Goal: Navigation & Orientation: Go to known website

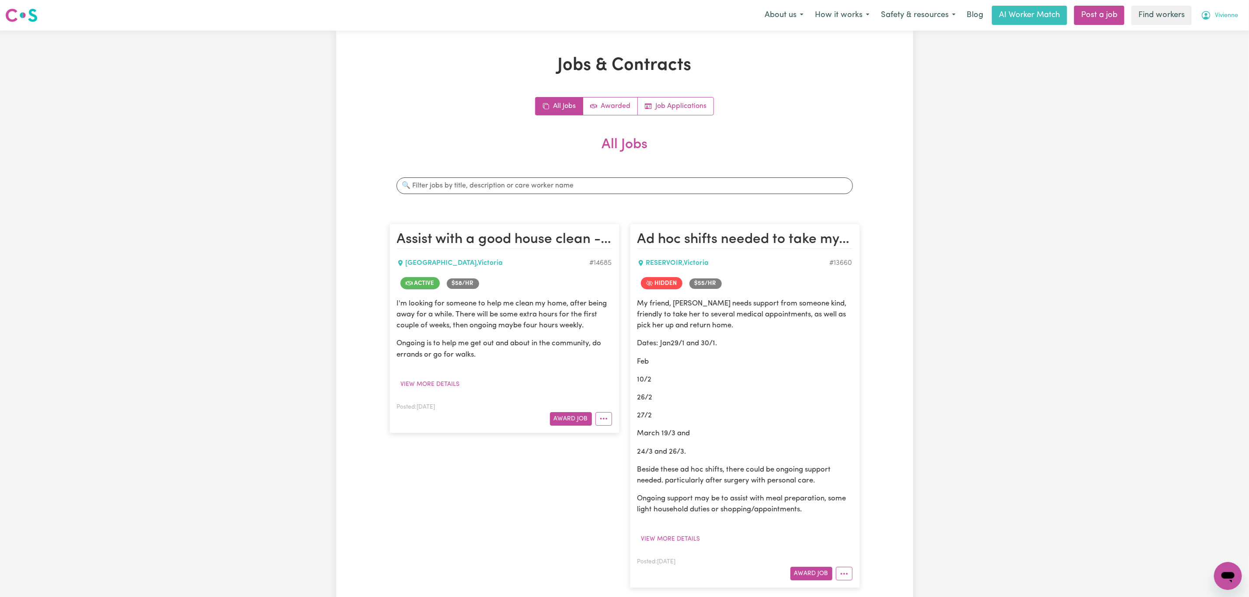
click at [1228, 13] on span "Vivienne" at bounding box center [1226, 16] width 23 height 10
click at [1216, 53] on link "Logout" at bounding box center [1208, 50] width 69 height 17
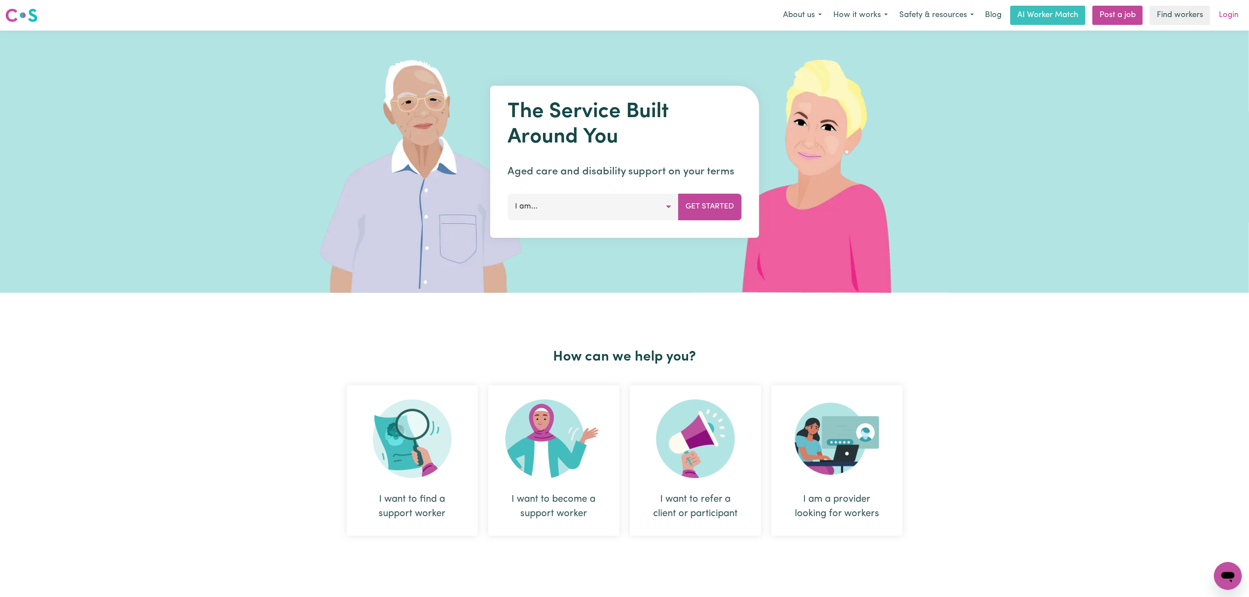
click at [1225, 17] on link "Login" at bounding box center [1228, 15] width 30 height 19
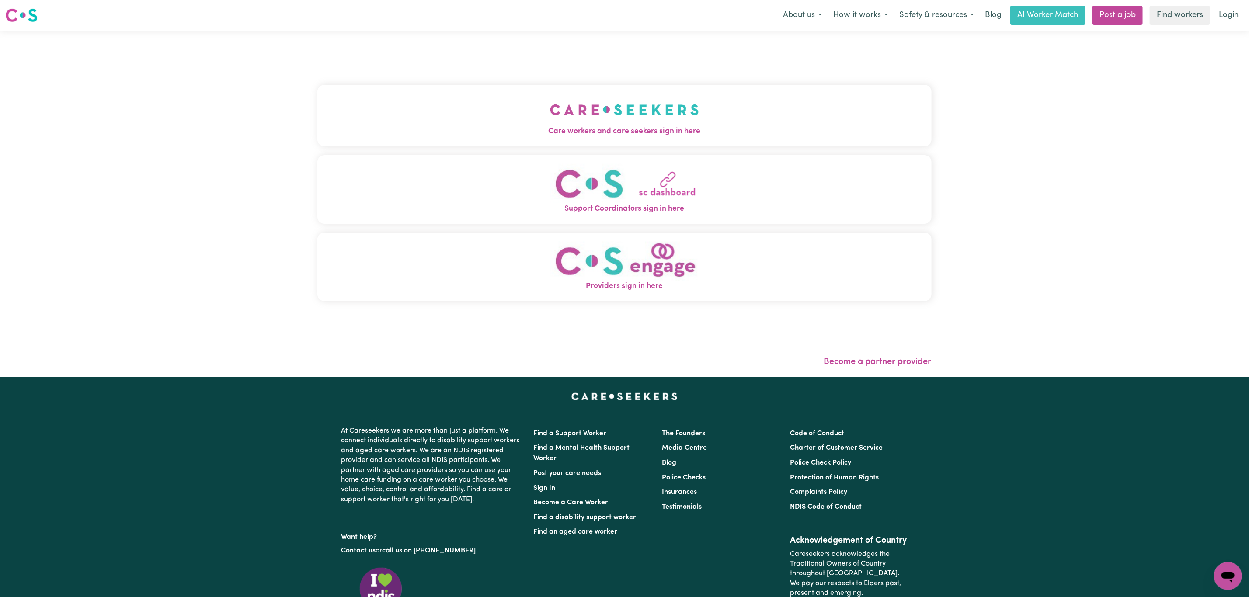
click at [550, 185] on img "Support Coordinators sign in here" at bounding box center [624, 184] width 149 height 40
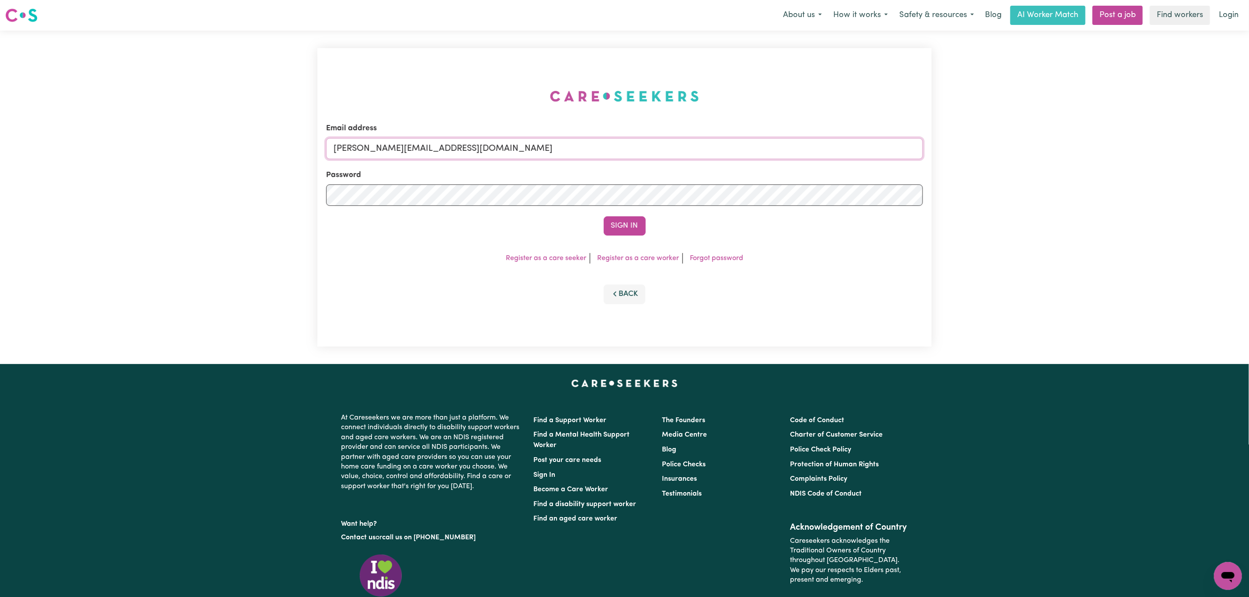
click at [452, 145] on input "[PERSON_NAME][EMAIL_ADDRESS][DOMAIN_NAME]" at bounding box center [624, 148] width 597 height 21
drag, startPoint x: 383, startPoint y: 155, endPoint x: 705, endPoint y: 179, distance: 323.0
click at [705, 179] on form "Email address [EMAIL_ADDRESS][PERSON_NAME][DOMAIN_NAME] Password Sign In" at bounding box center [624, 179] width 597 height 113
type input "superuser~[EMAIL_ADDRESS][DOMAIN_NAME]"
click at [633, 228] on button "Sign In" at bounding box center [625, 225] width 42 height 19
